Goal: Navigation & Orientation: Find specific page/section

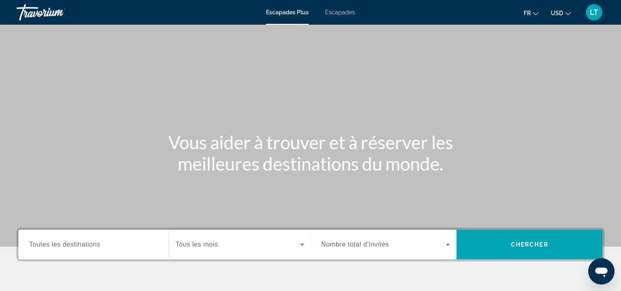
click at [343, 16] on div "Escapades Plus Escapades Fr English Español Français Italiano Português русский…" at bounding box center [310, 12] width 621 height 21
click at [343, 12] on span "Escapades" at bounding box center [340, 12] width 30 height 7
click at [297, 12] on span "Escapades Plus" at bounding box center [287, 12] width 43 height 7
click at [340, 12] on span "Escapades" at bounding box center [340, 12] width 30 height 7
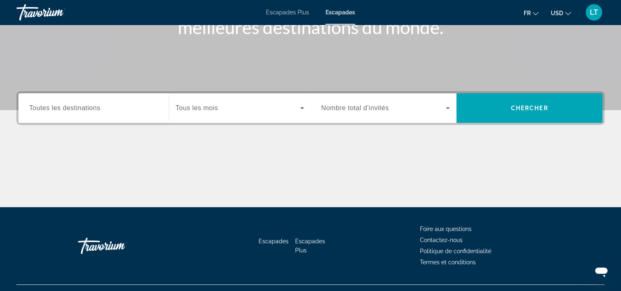
scroll to position [153, 0]
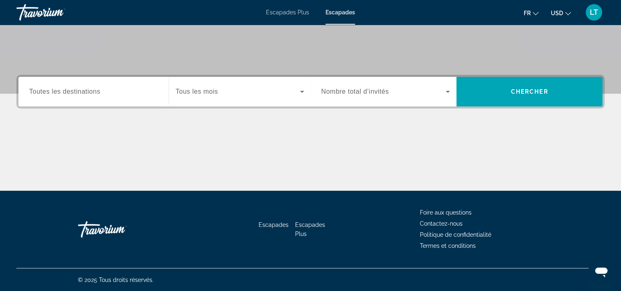
click at [307, 223] on span "Escapades Plus" at bounding box center [310, 229] width 30 height 16
